Goal: Information Seeking & Learning: Learn about a topic

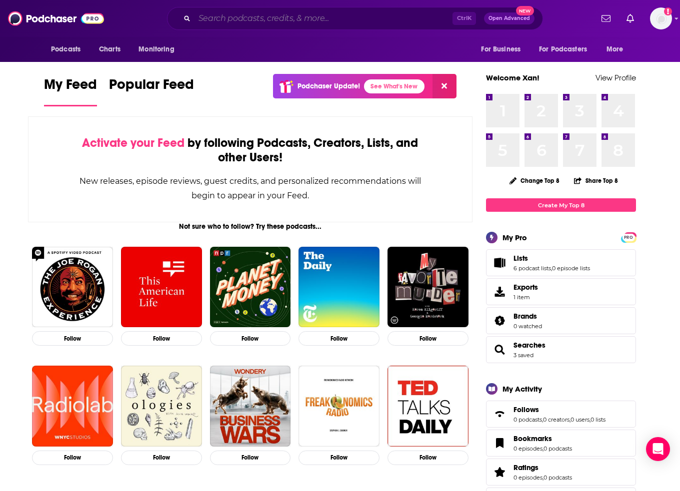
click at [328, 16] on input "Search podcasts, credits, & more..." at bounding box center [323, 18] width 258 height 16
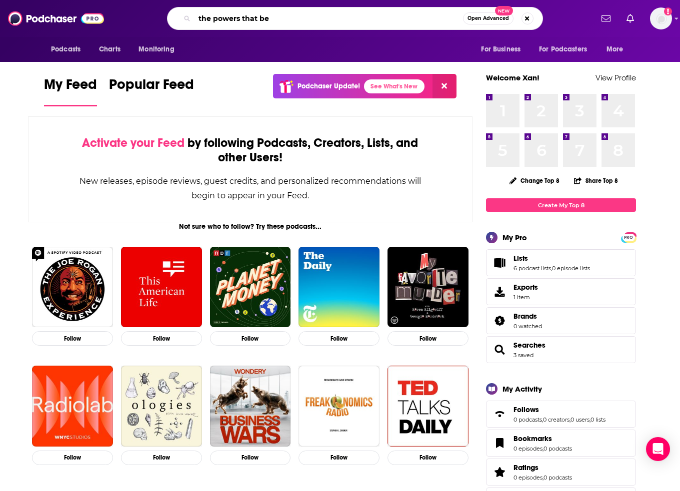
type input "the powers that be"
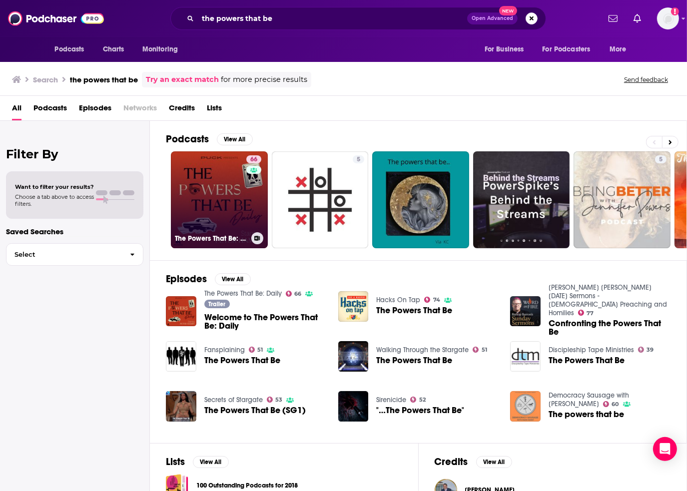
click at [230, 190] on link "66 The Powers That Be: Daily" at bounding box center [219, 199] width 97 height 97
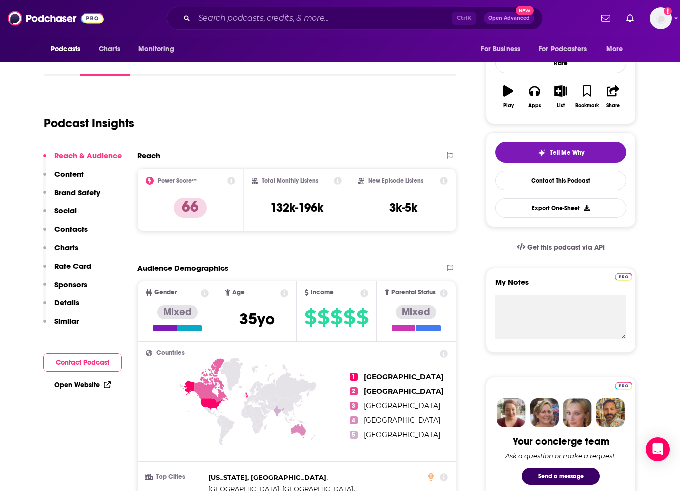
scroll to position [100, 0]
